Goal: Entertainment & Leisure: Consume media (video, audio)

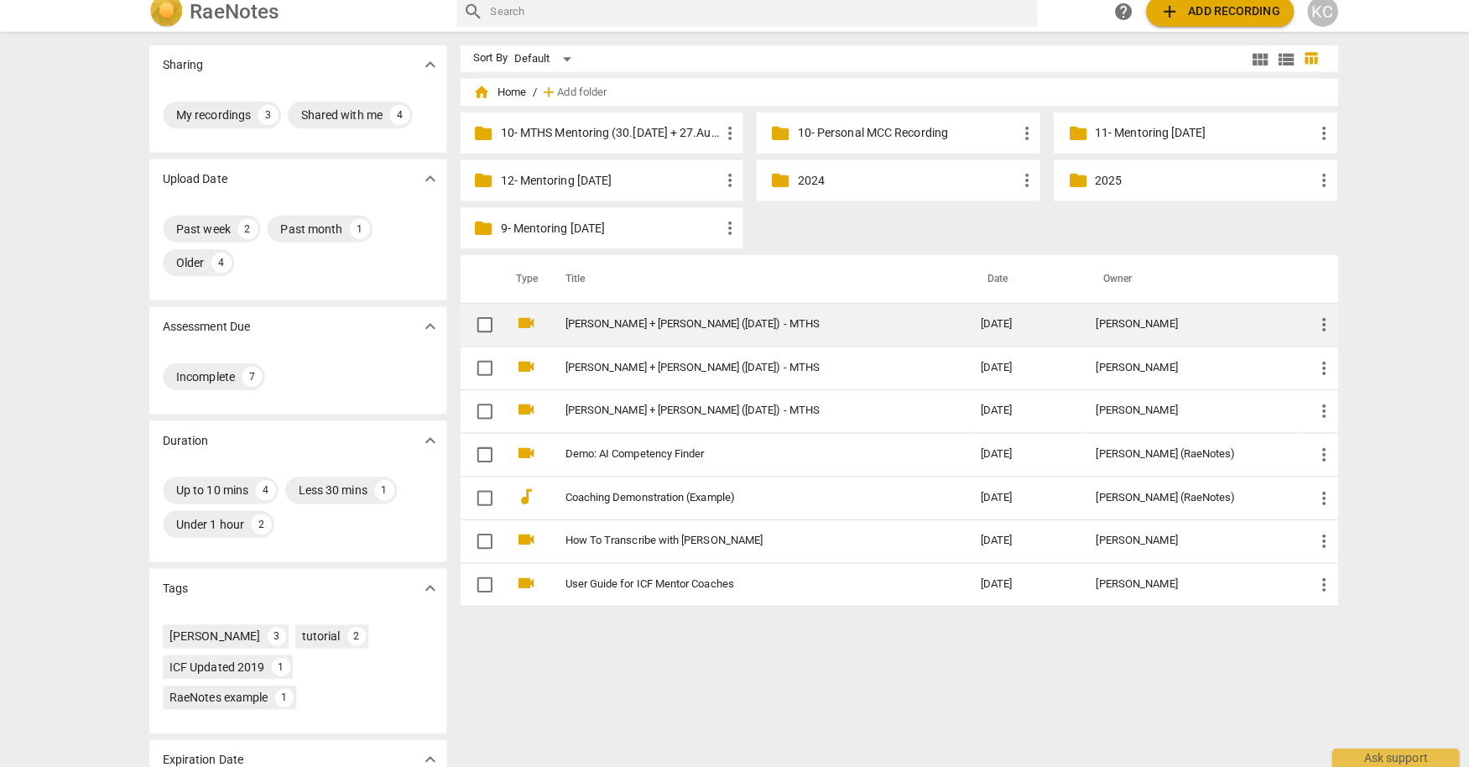
click at [605, 330] on link "[PERSON_NAME] + [PERSON_NAME] ([DATE]) - MTHS" at bounding box center [734, 329] width 350 height 13
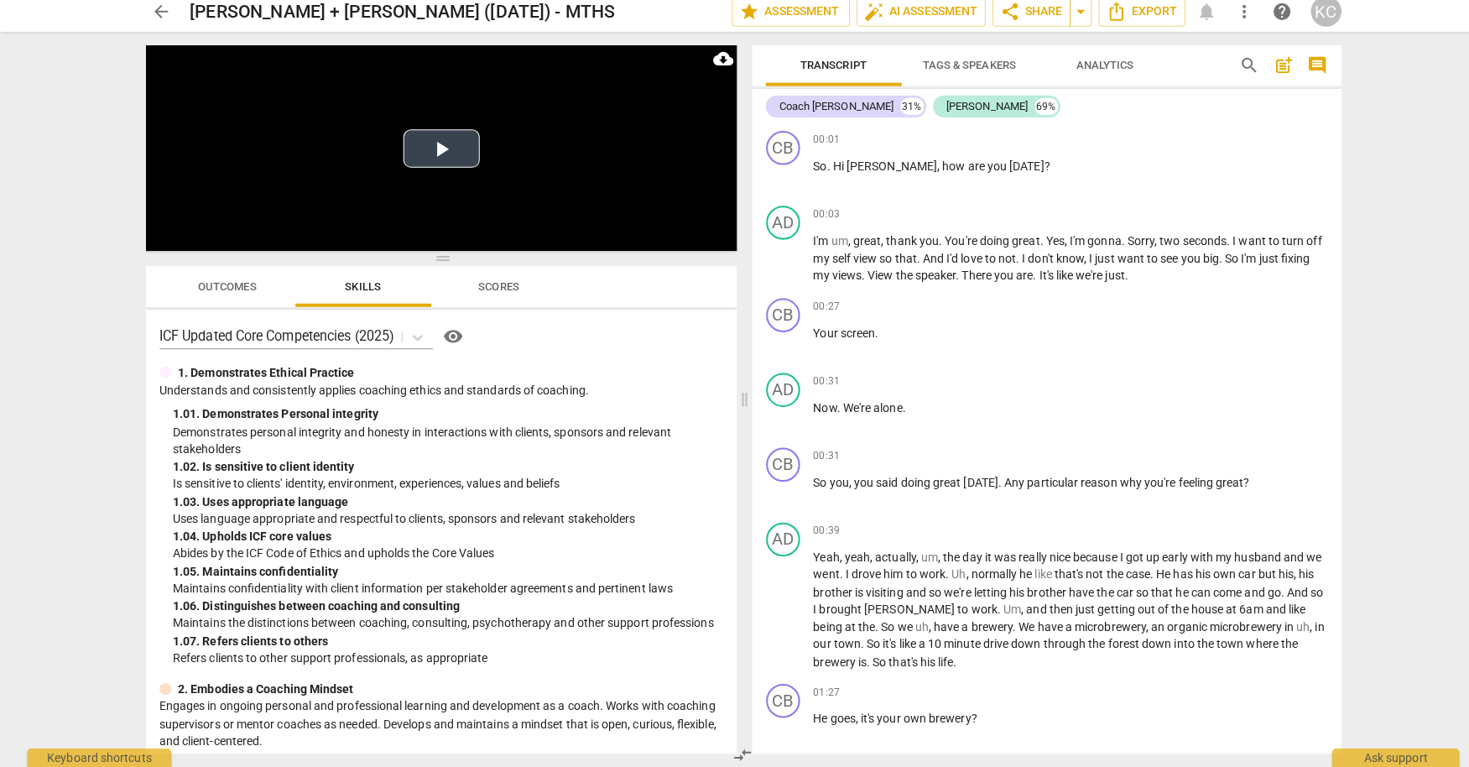
click at [464, 169] on button "Play Video" at bounding box center [435, 156] width 75 height 38
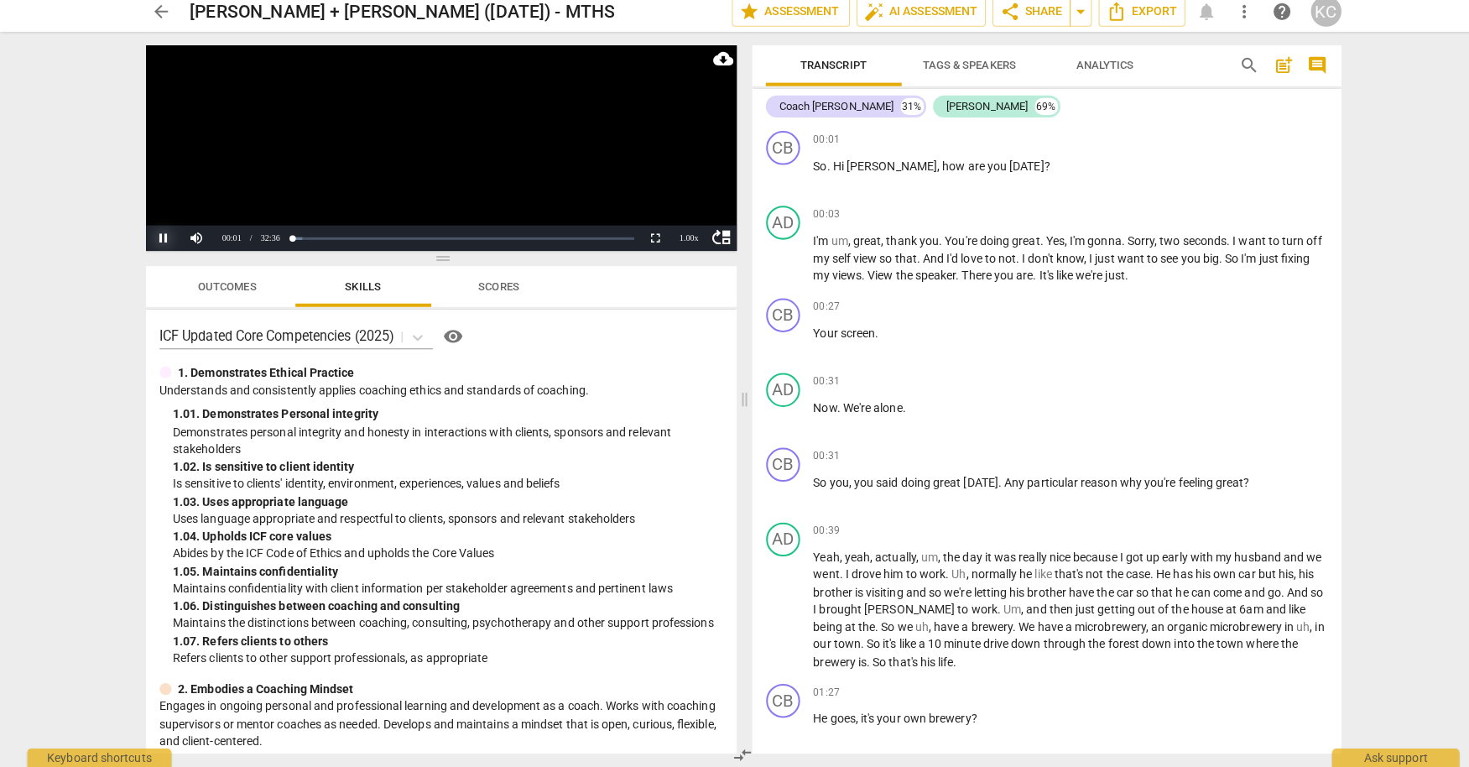
click at [161, 251] on button "Pause" at bounding box center [161, 243] width 34 height 25
click at [154, 15] on span "arrow_back" at bounding box center [159, 20] width 20 height 20
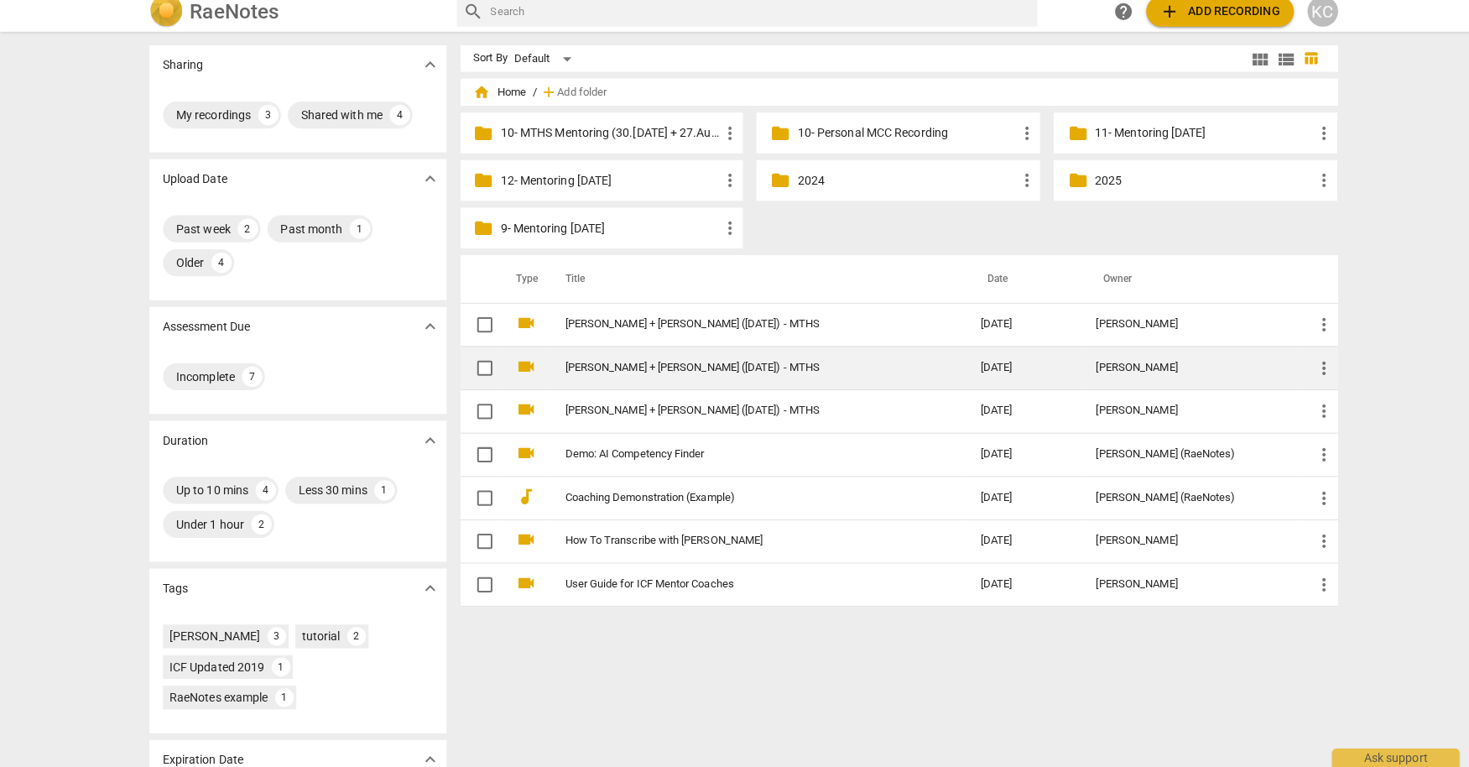
click at [662, 366] on link "[PERSON_NAME] + [PERSON_NAME] ([DATE]) - MTHS" at bounding box center [734, 372] width 350 height 13
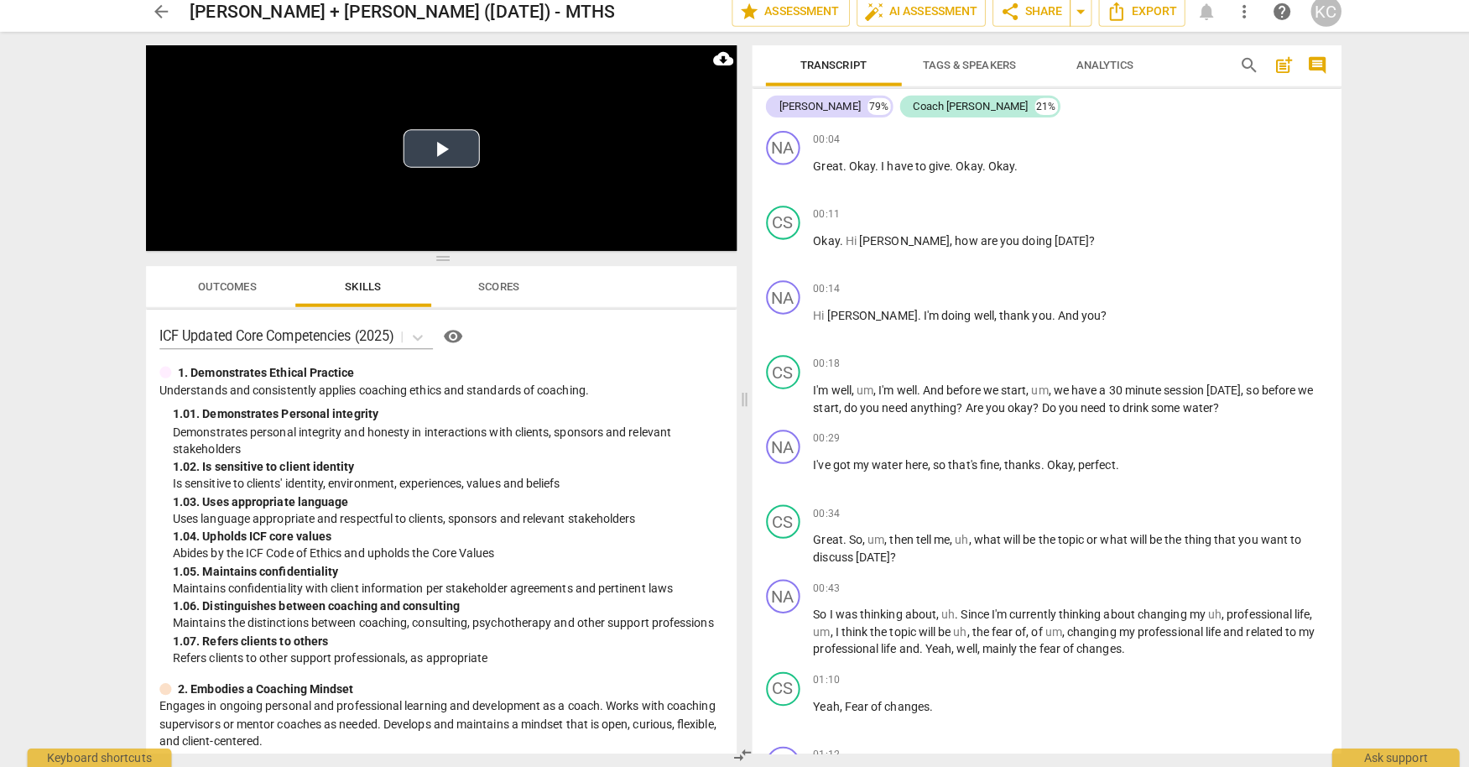
click at [419, 173] on button "Play Video" at bounding box center [435, 156] width 75 height 38
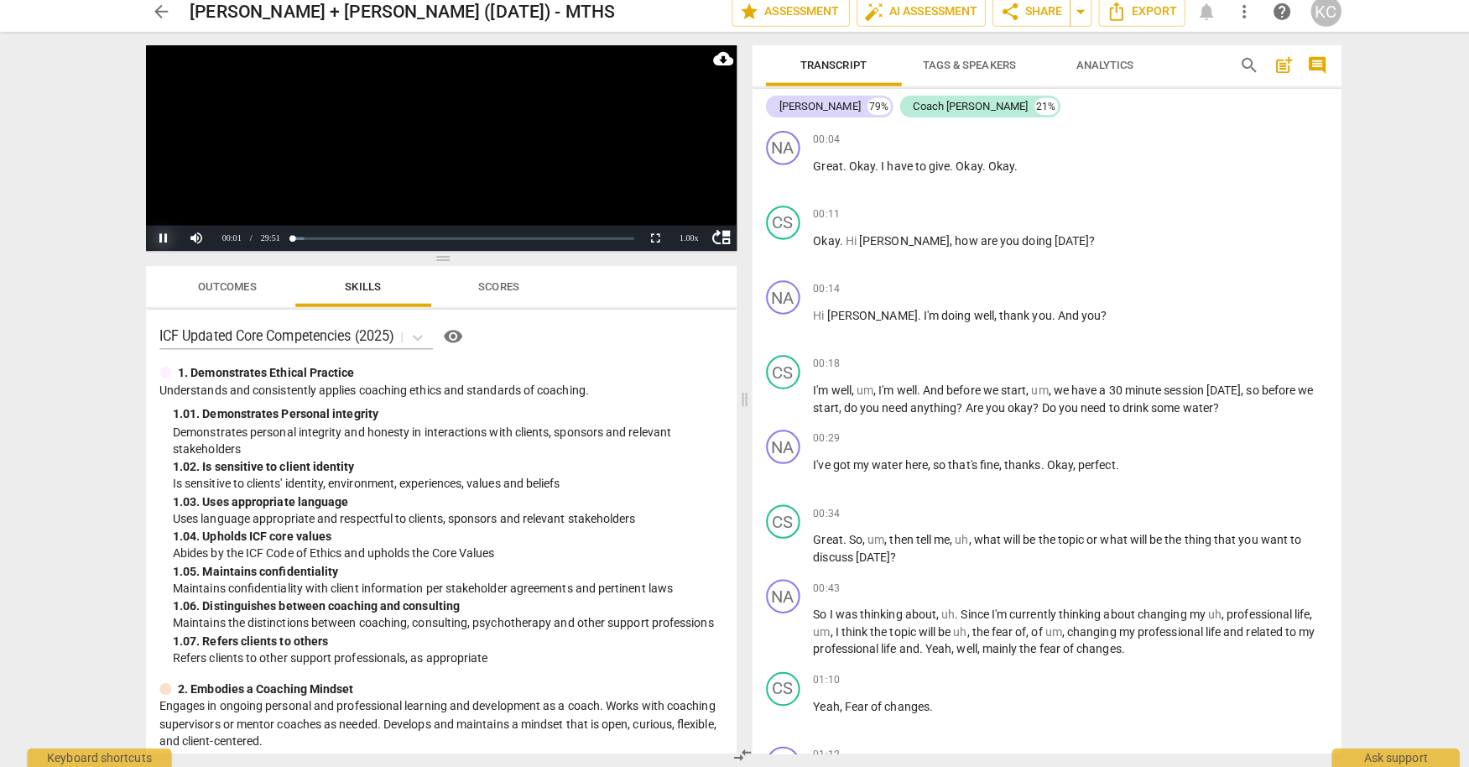
click at [164, 247] on button "Pause" at bounding box center [161, 243] width 34 height 25
click at [164, 22] on span "arrow_back" at bounding box center [159, 20] width 20 height 20
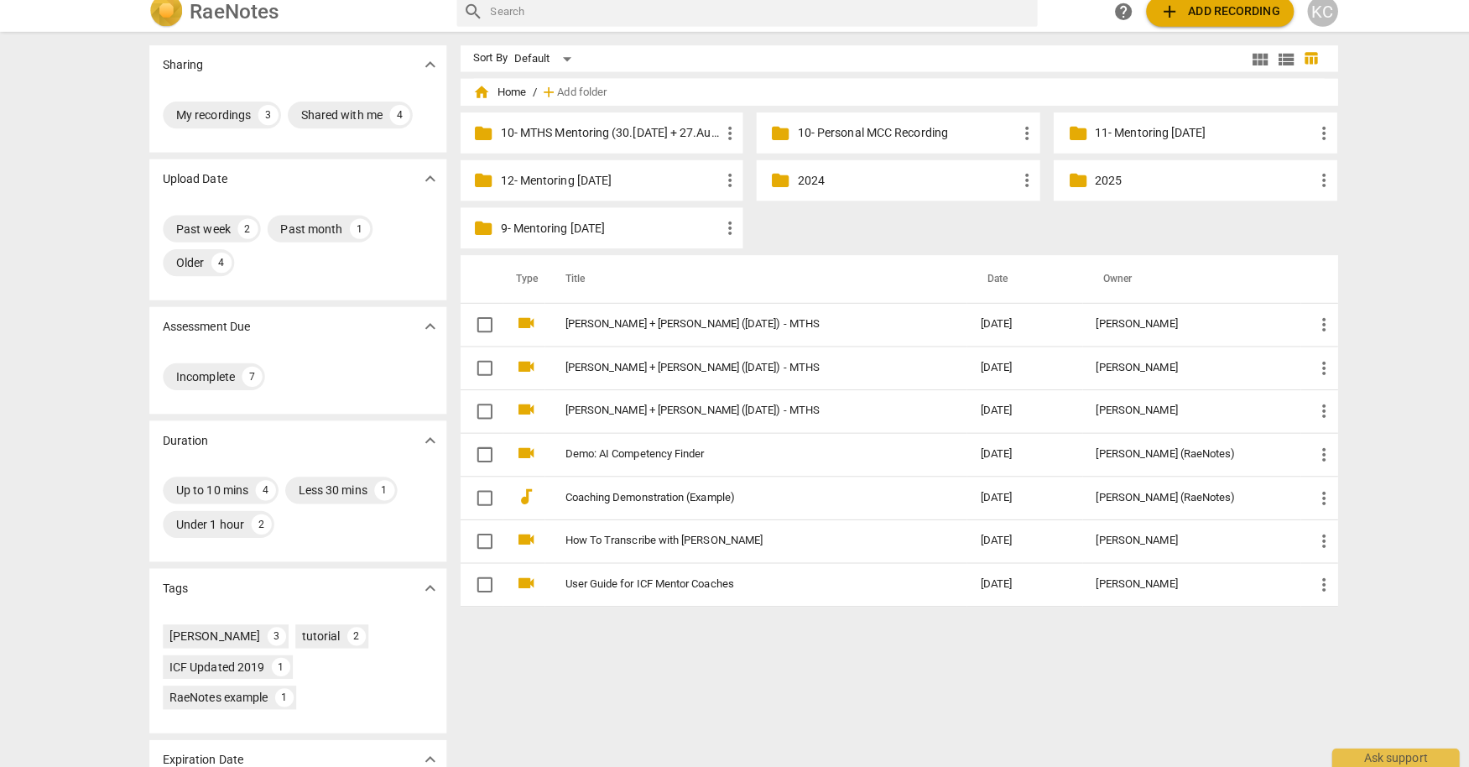
click at [663, 135] on p "10- MTHS Mentoring (30.[DATE] + 27.Aug + [DATE])" at bounding box center [603, 141] width 216 height 18
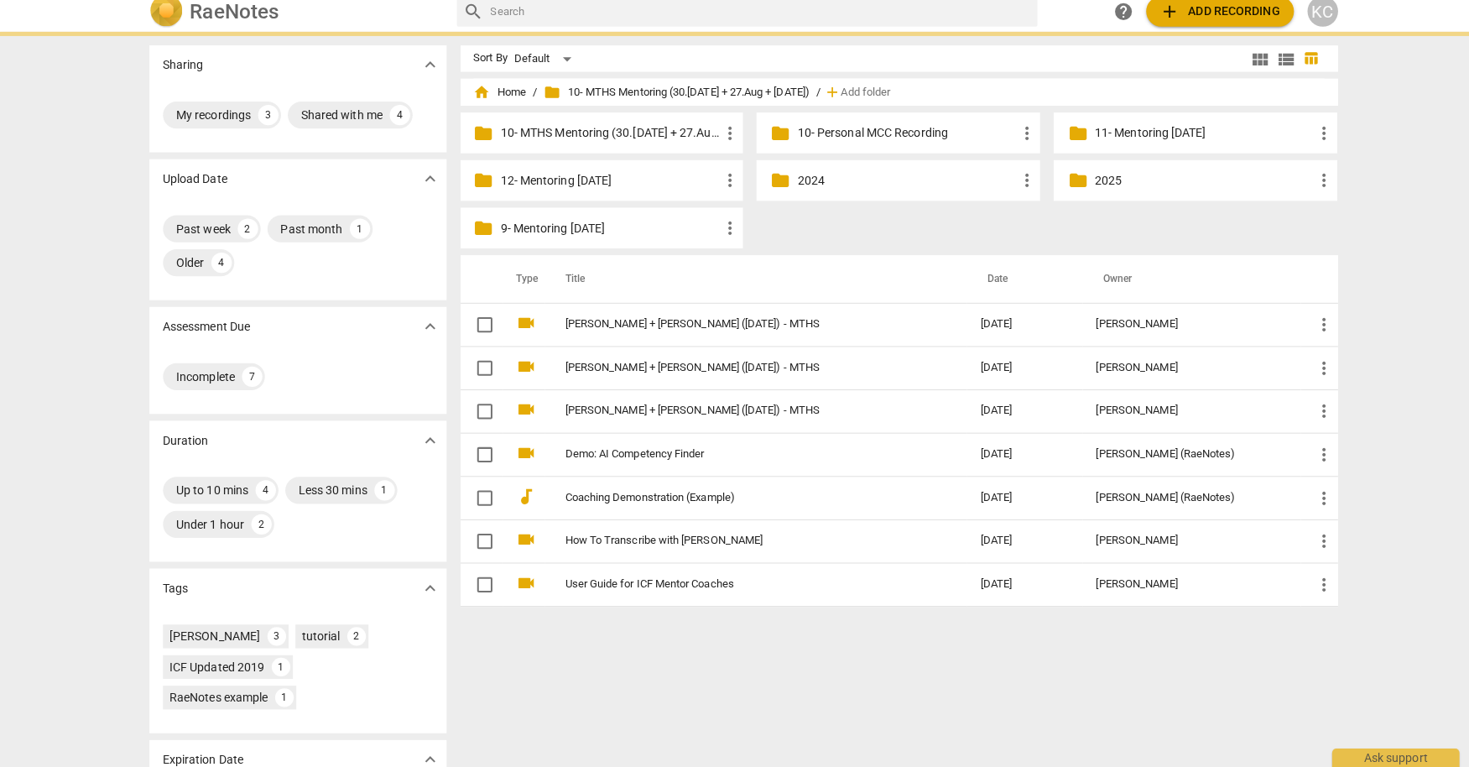
click at [663, 135] on p "10- MTHS Mentoring (30.[DATE] + 27.Aug + [DATE])" at bounding box center [603, 141] width 216 height 18
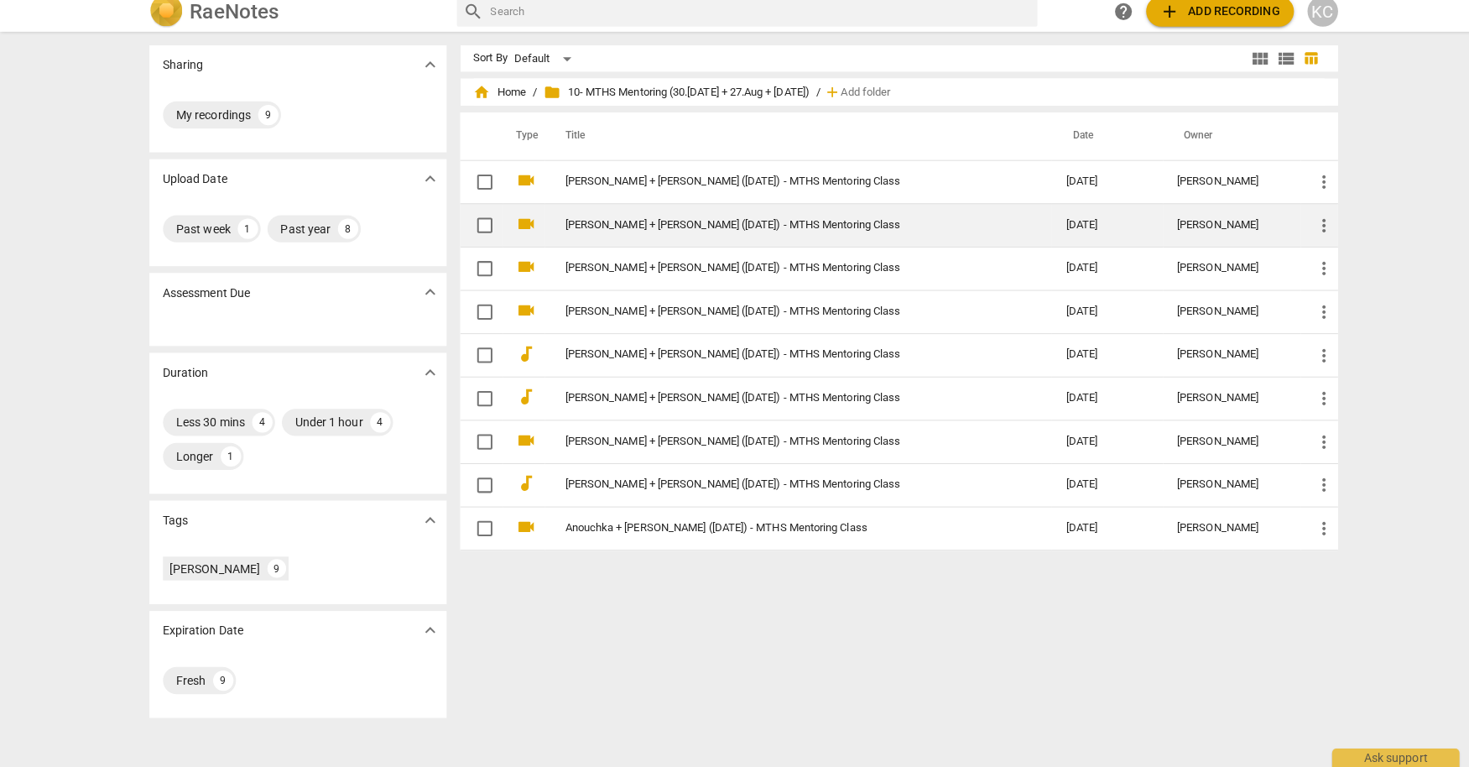
click at [606, 233] on link "[PERSON_NAME] + [PERSON_NAME] ([DATE]) - MTHS Mentoring Class" at bounding box center [776, 231] width 434 height 13
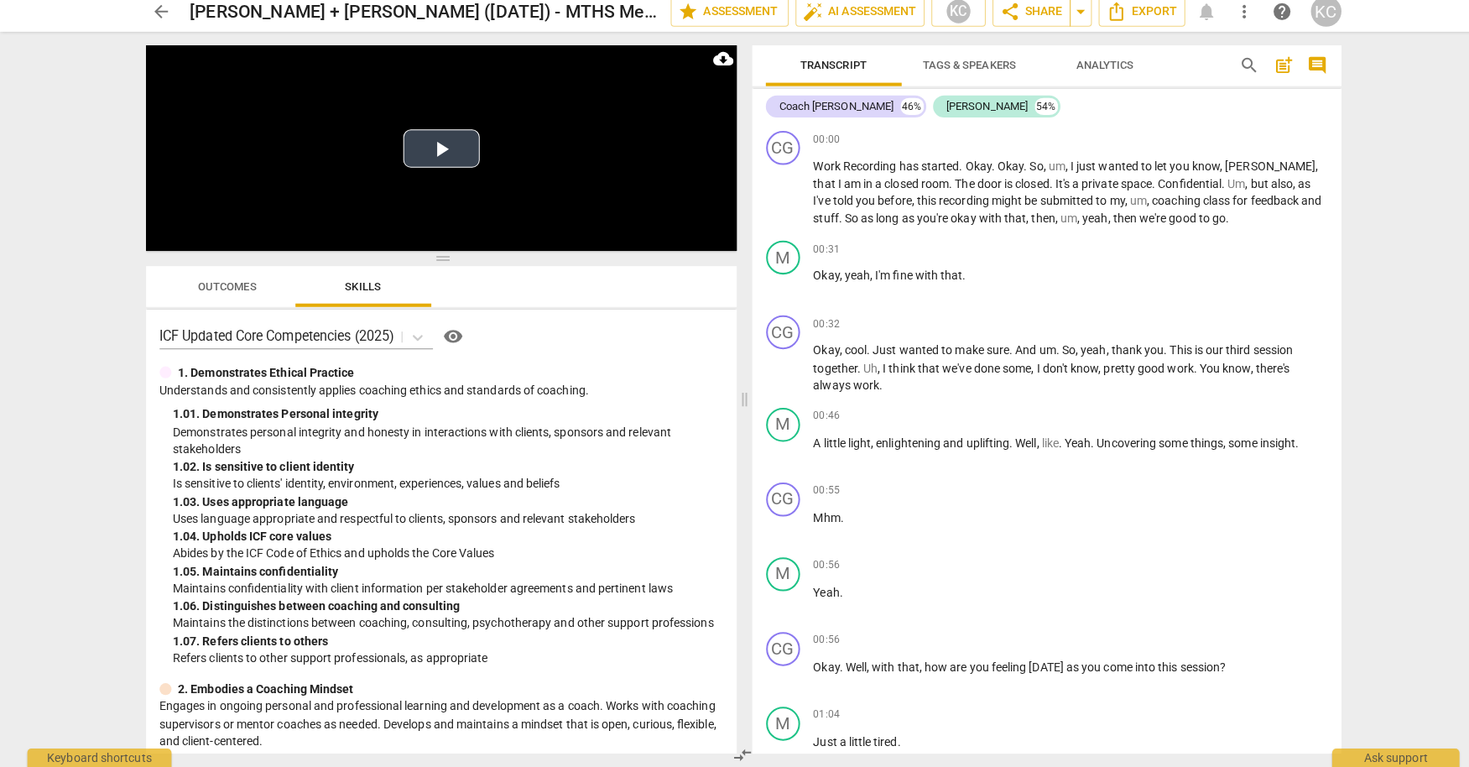
click at [430, 164] on button "Play Video" at bounding box center [435, 156] width 75 height 38
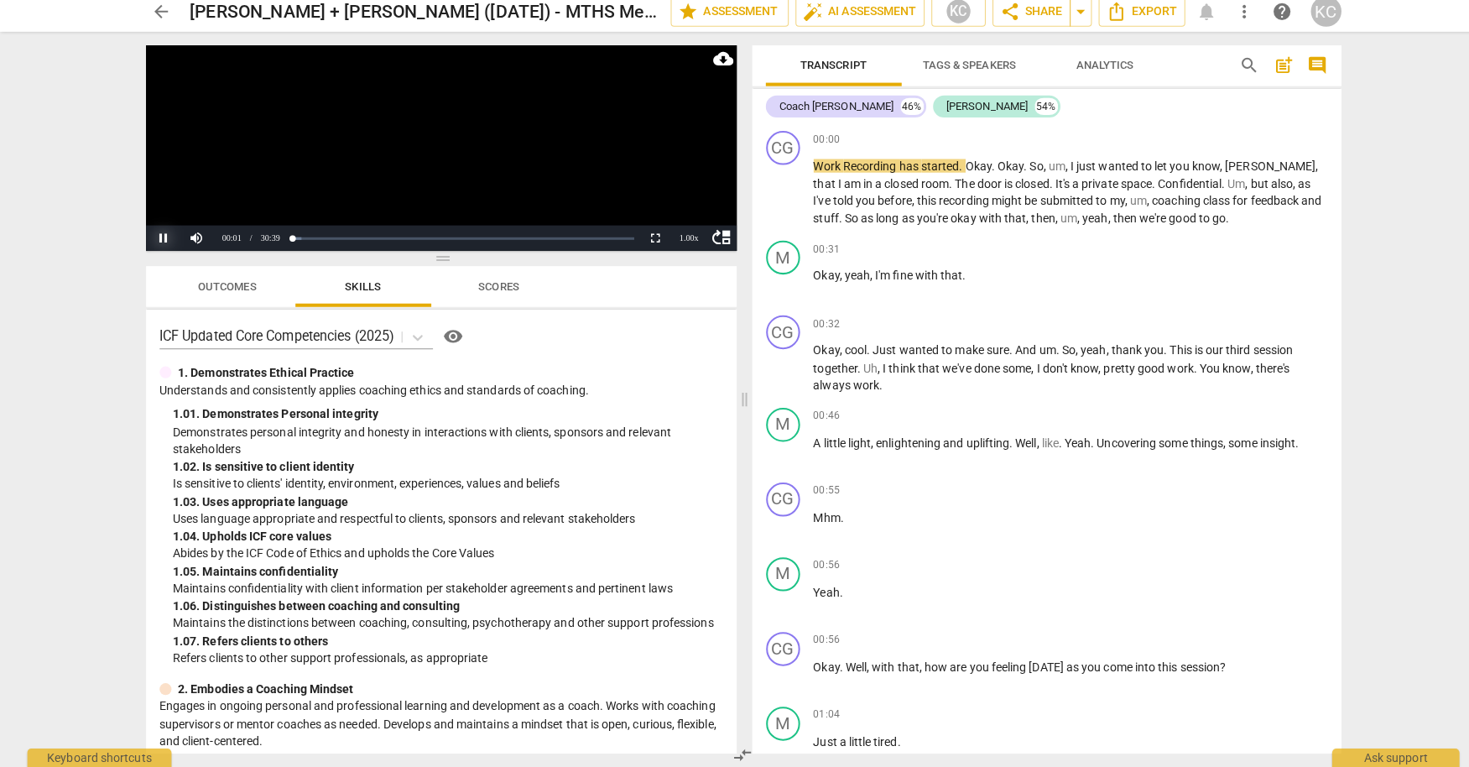
click at [162, 245] on button "Pause" at bounding box center [161, 243] width 34 height 25
click at [159, 19] on span "arrow_back" at bounding box center [159, 20] width 20 height 20
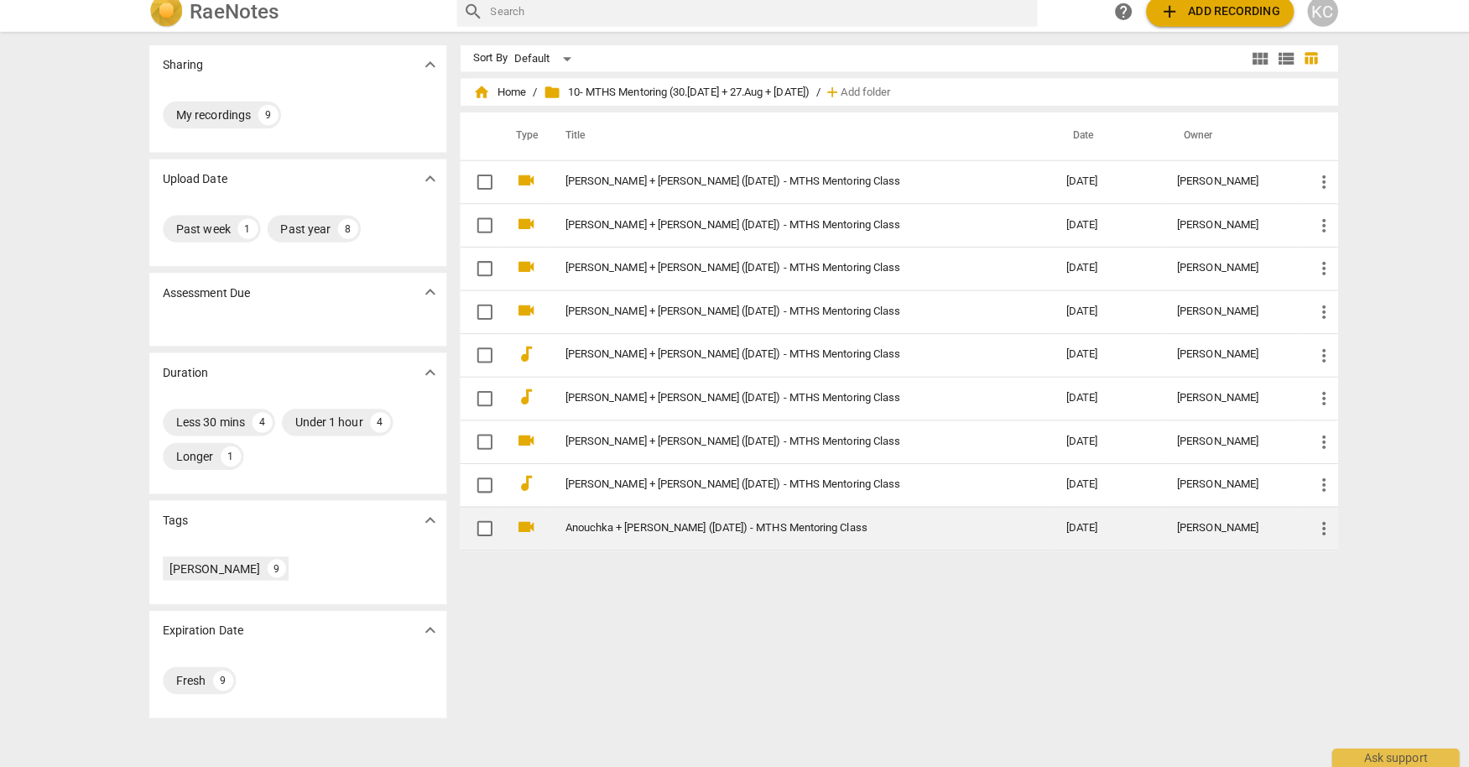
click at [607, 527] on link "Anouchka + [PERSON_NAME] ([DATE]) - MTHS Mentoring Class" at bounding box center [776, 530] width 434 height 13
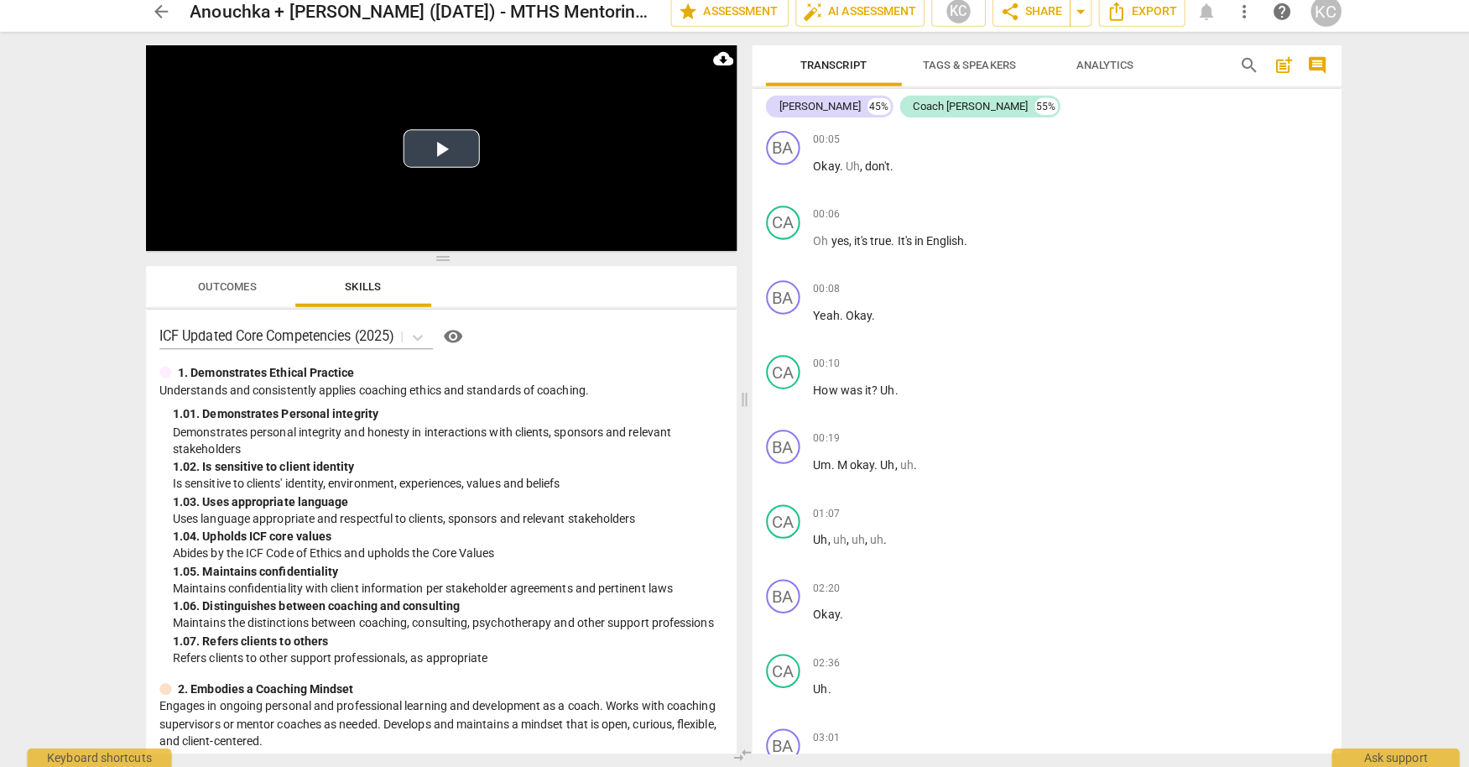
click at [425, 148] on button "Play Video" at bounding box center [435, 156] width 75 height 38
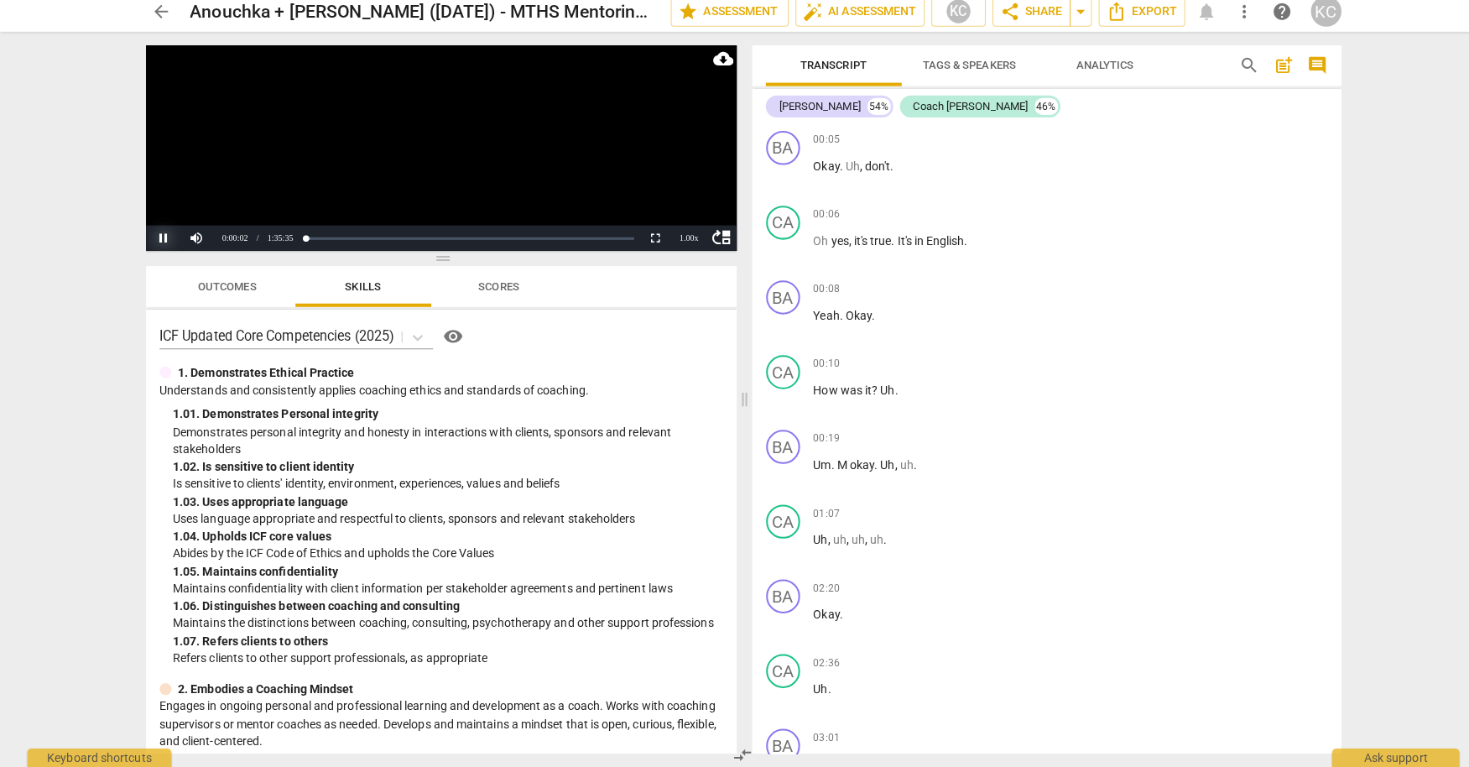
click at [161, 242] on button "Pause" at bounding box center [161, 243] width 34 height 25
click at [154, 18] on span "arrow_back" at bounding box center [159, 20] width 20 height 20
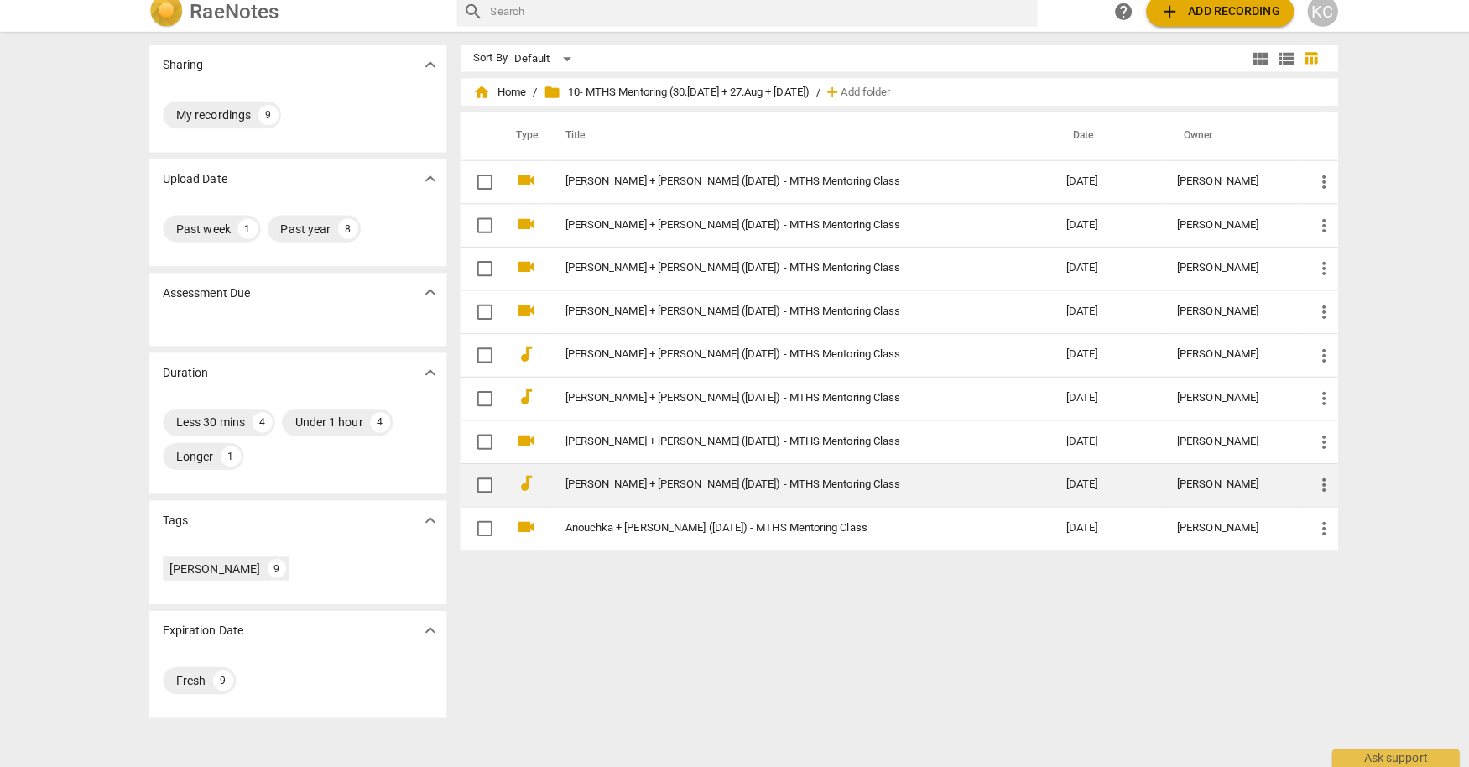
click at [532, 482] on td "audiotrack" at bounding box center [518, 487] width 42 height 43
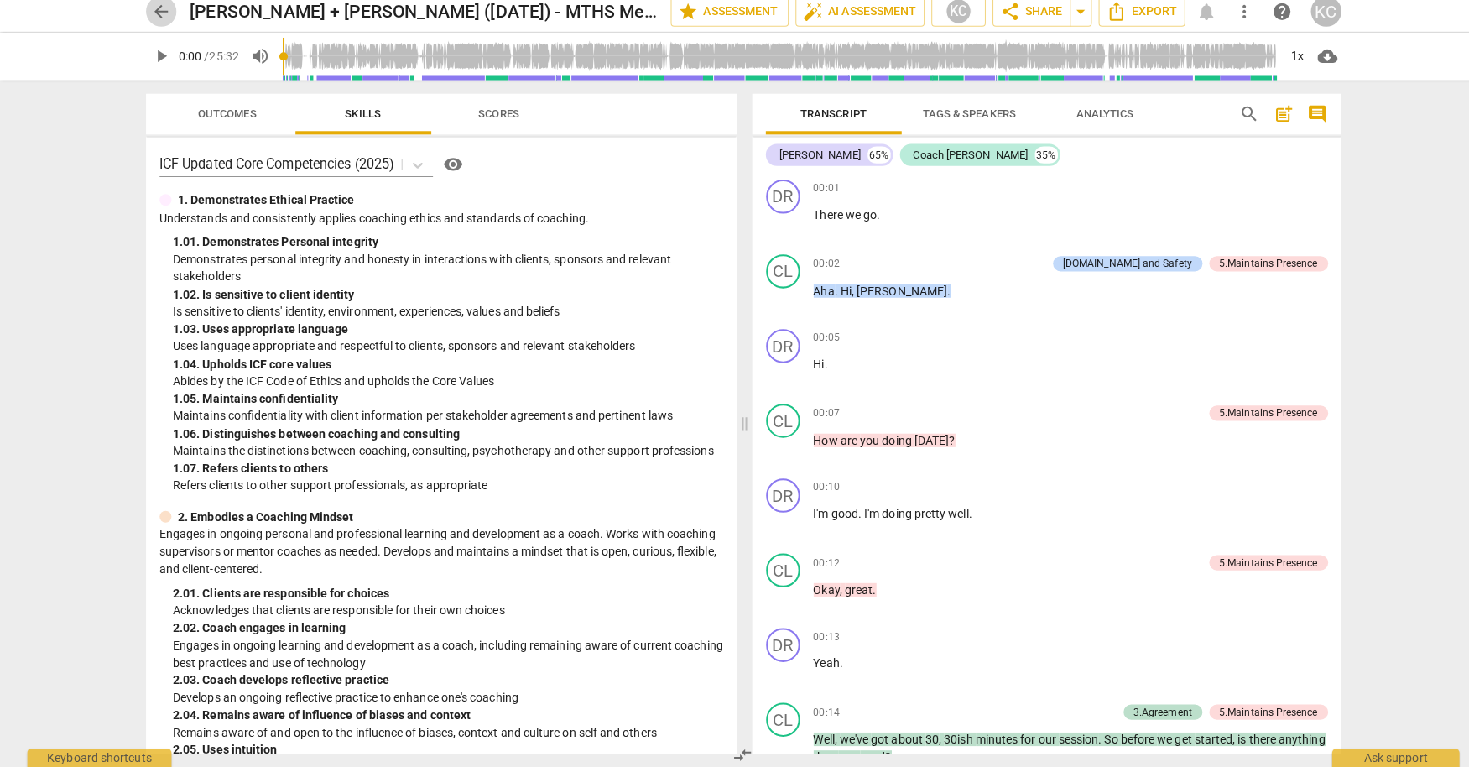
click at [162, 25] on span "arrow_back" at bounding box center [159, 20] width 20 height 20
click at [155, 21] on span "arrow_back" at bounding box center [159, 20] width 20 height 20
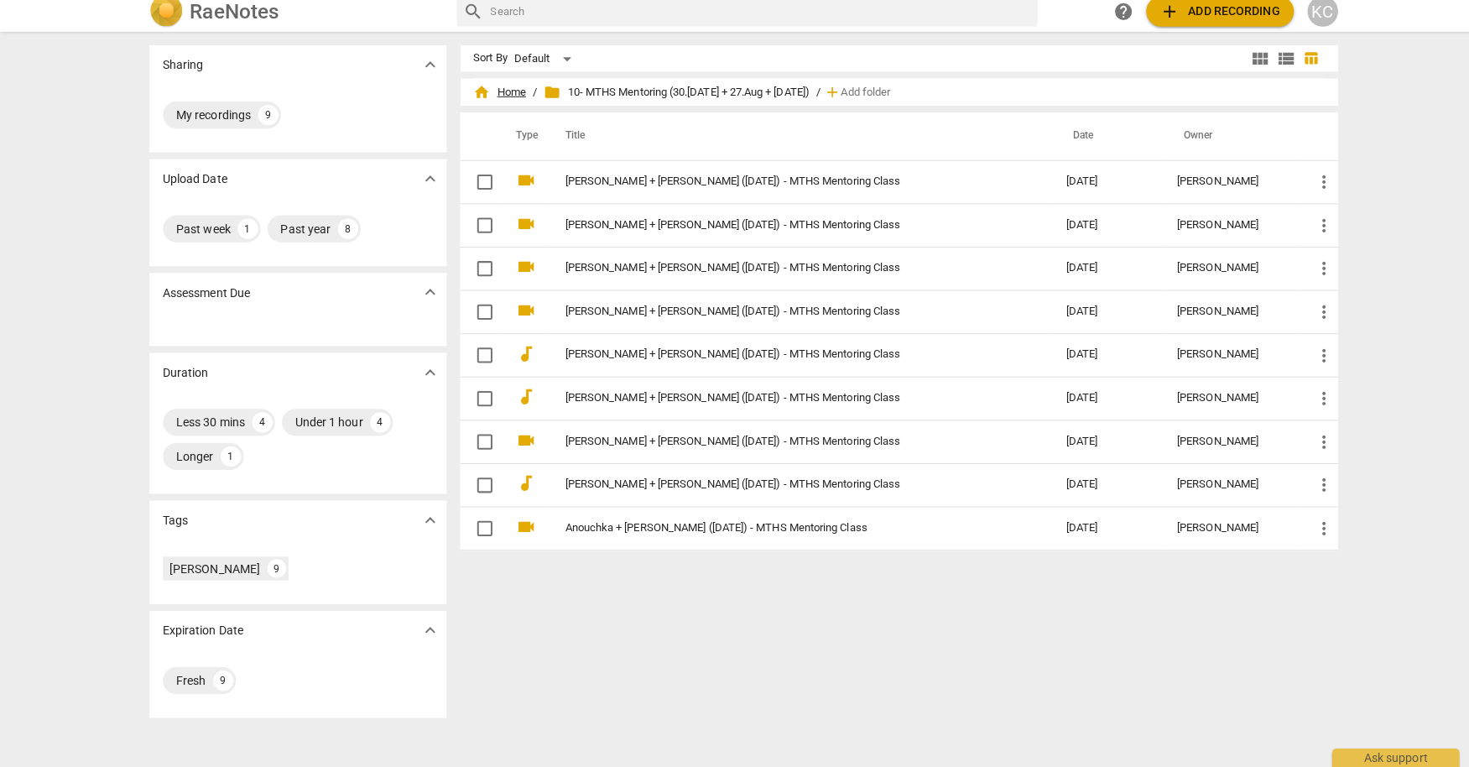
click at [507, 101] on span "home Home" at bounding box center [494, 99] width 52 height 17
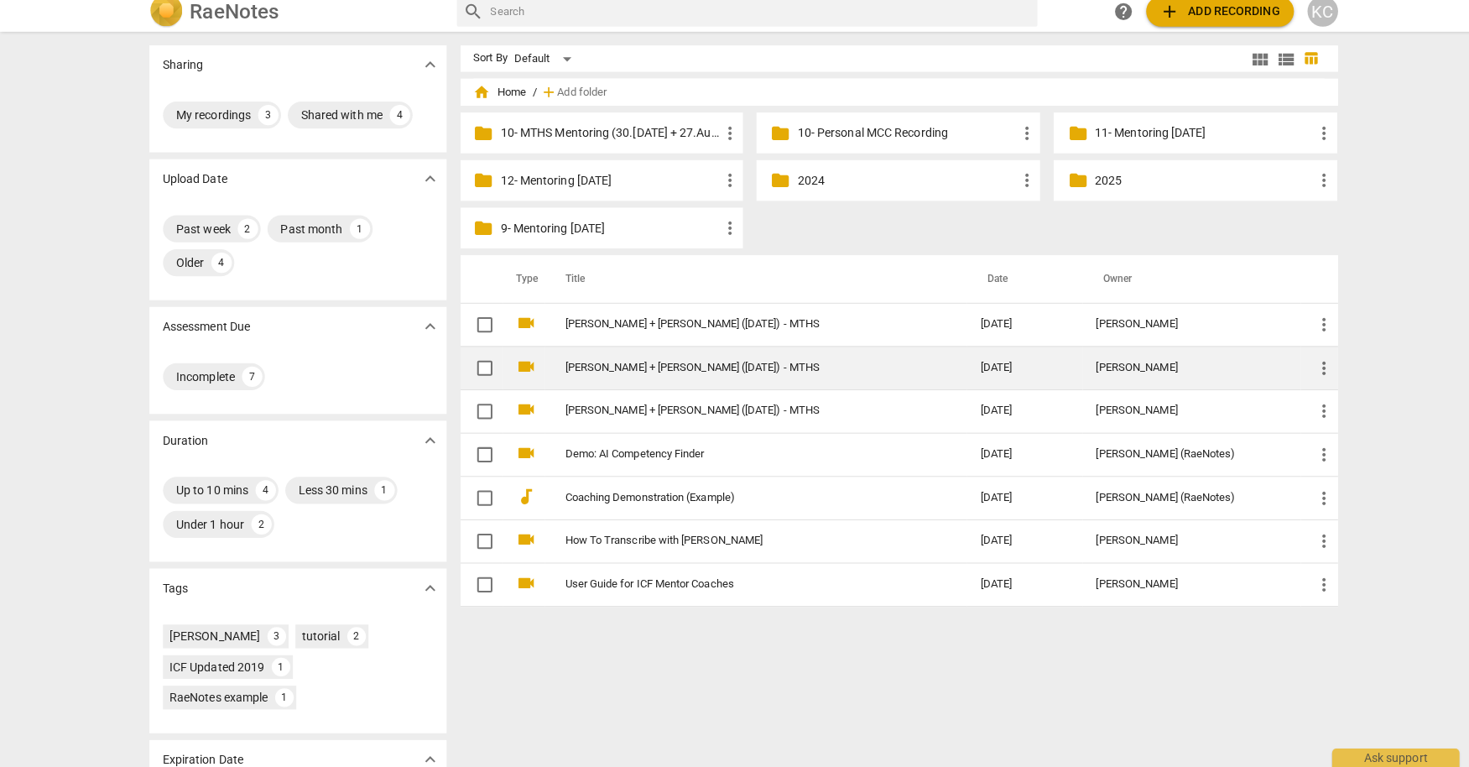
click at [590, 375] on link "[PERSON_NAME] + [PERSON_NAME] ([DATE]) - MTHS" at bounding box center [734, 372] width 350 height 13
